Goal: Task Accomplishment & Management: Manage account settings

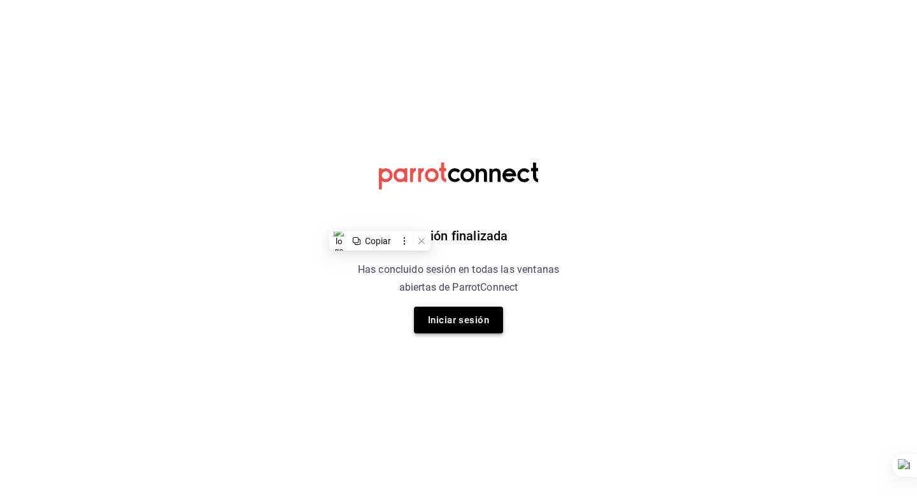
click at [434, 327] on button "Iniciar sesión" at bounding box center [458, 319] width 89 height 27
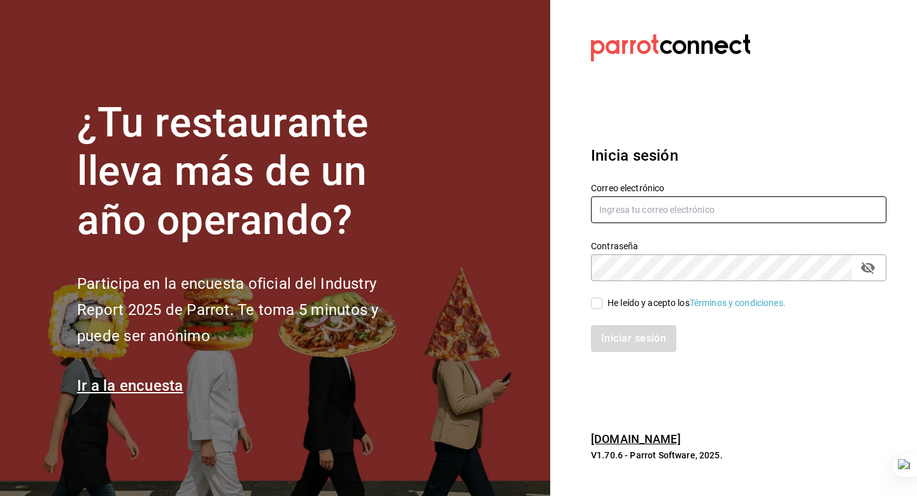
click at [674, 210] on input "text" at bounding box center [739, 209] width 296 height 27
type input "[EMAIL_ADDRESS][DOMAIN_NAME]"
click at [601, 304] on input "He leído y acepto los Términos y condiciones." at bounding box center [596, 302] width 11 height 11
checkbox input "true"
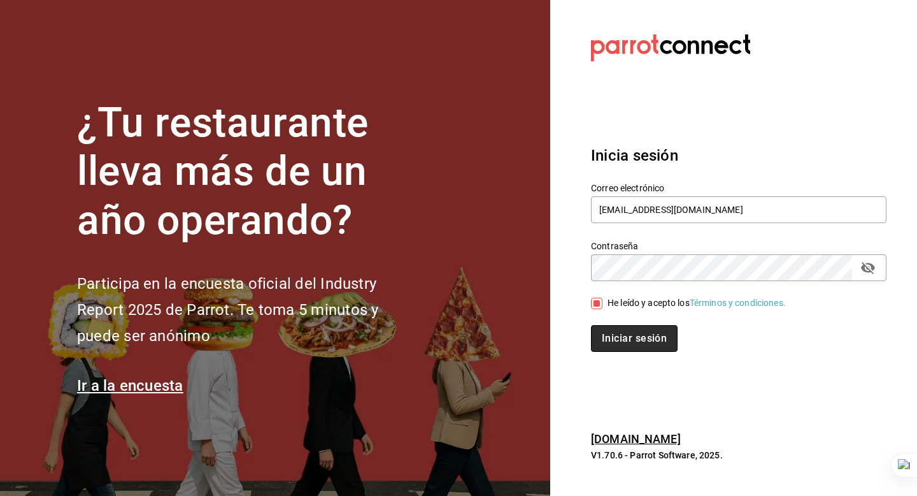
click at [607, 329] on button "Iniciar sesión" at bounding box center [634, 338] width 87 height 27
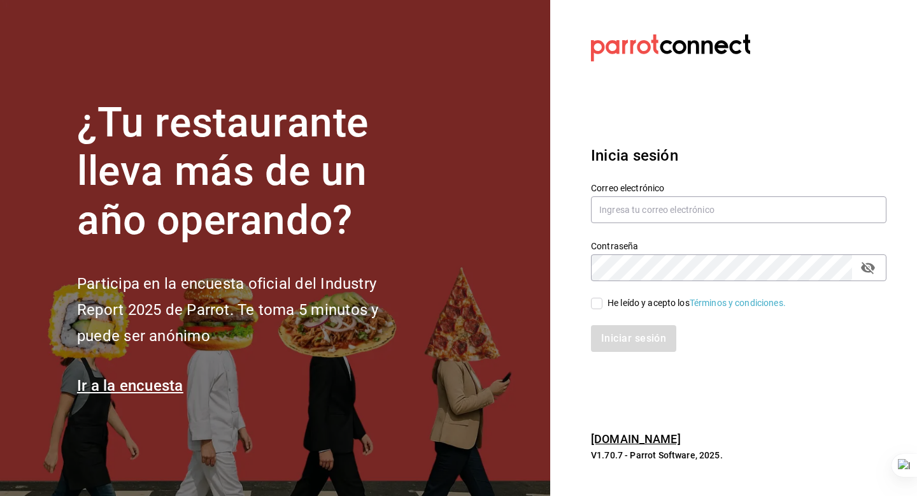
click at [644, 252] on div "Contraseña Contraseña" at bounding box center [739, 260] width 296 height 41
click at [644, 222] on input "text" at bounding box center [739, 209] width 296 height 27
type input "[EMAIL_ADDRESS][DOMAIN_NAME]"
click at [595, 301] on input "He leído y acepto los Términos y condiciones." at bounding box center [596, 302] width 11 height 11
checkbox input "true"
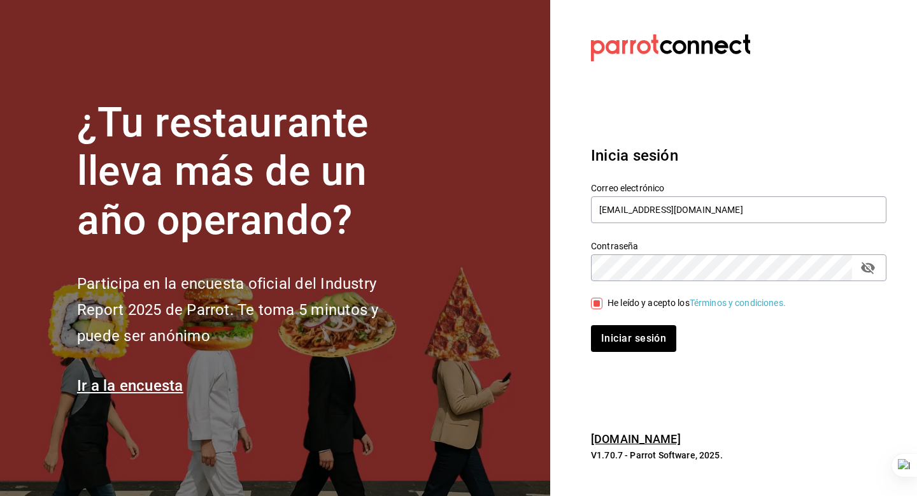
click at [604, 324] on div "Iniciar sesión" at bounding box center [731, 331] width 311 height 42
click at [607, 329] on button "Iniciar sesión" at bounding box center [634, 338] width 87 height 27
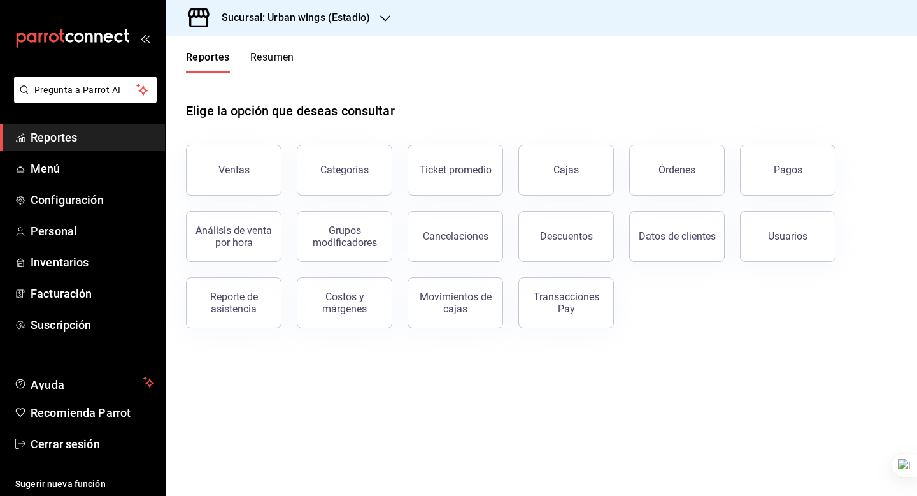
click at [315, 17] on h3 "Sucursal: Urban wings (Estadio)" at bounding box center [290, 17] width 159 height 15
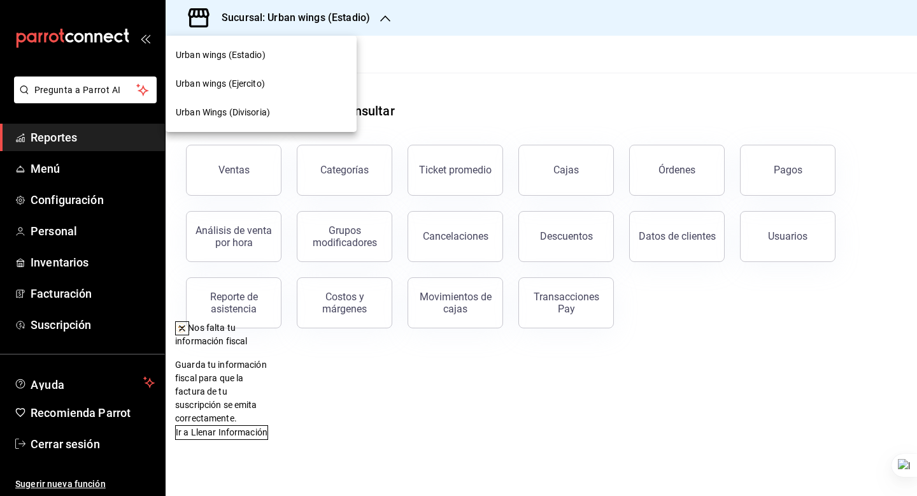
click at [265, 110] on span "Urban Wings (Divisoria)" at bounding box center [223, 112] width 94 height 13
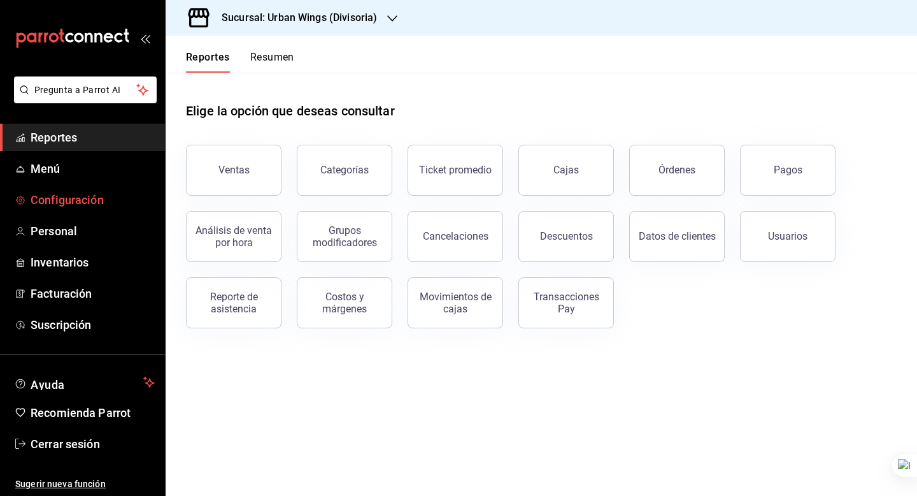
click at [98, 201] on span "Configuración" at bounding box center [93, 199] width 124 height 17
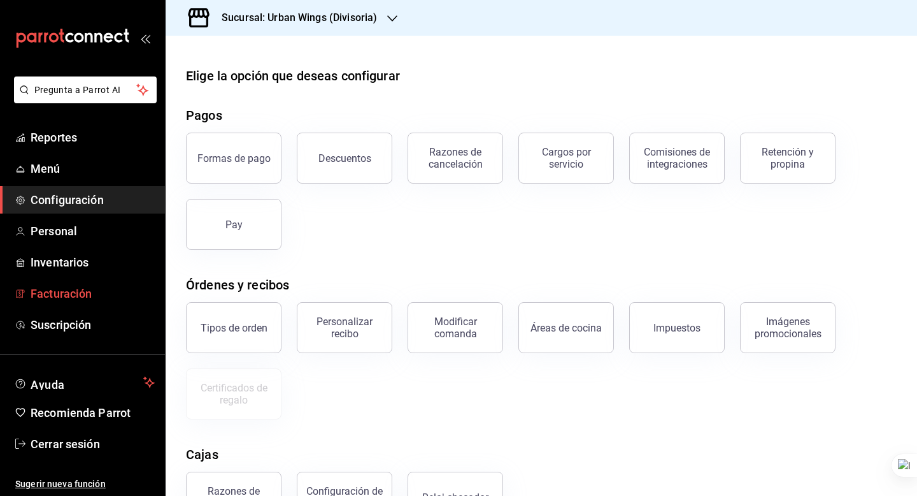
click at [99, 287] on span "Facturación" at bounding box center [93, 293] width 124 height 17
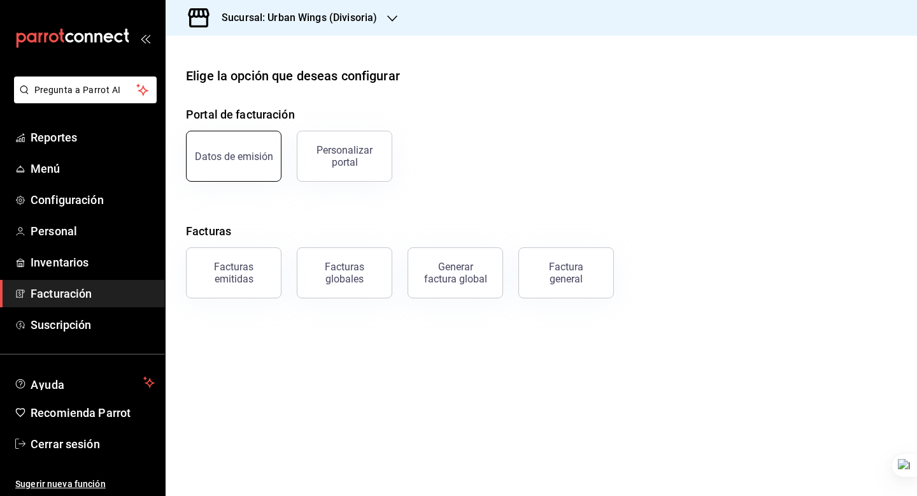
click at [238, 161] on div "Datos de emisión" at bounding box center [234, 156] width 78 height 12
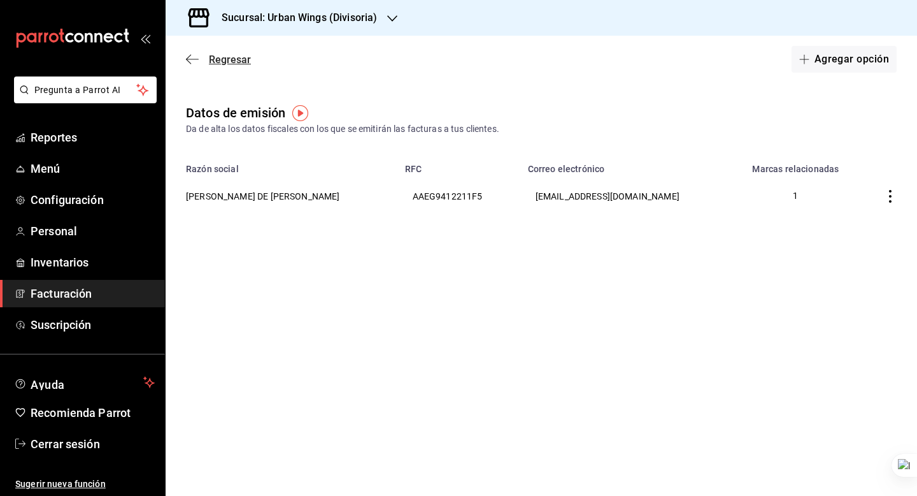
click at [199, 57] on span "Regresar" at bounding box center [218, 60] width 65 height 12
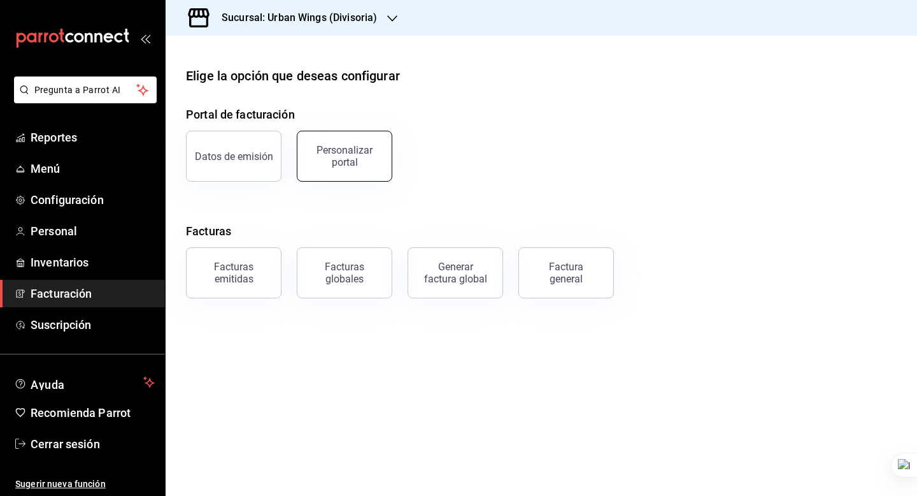
click at [320, 148] on div "Personalizar portal" at bounding box center [344, 156] width 79 height 24
